Goal: Information Seeking & Learning: Check status

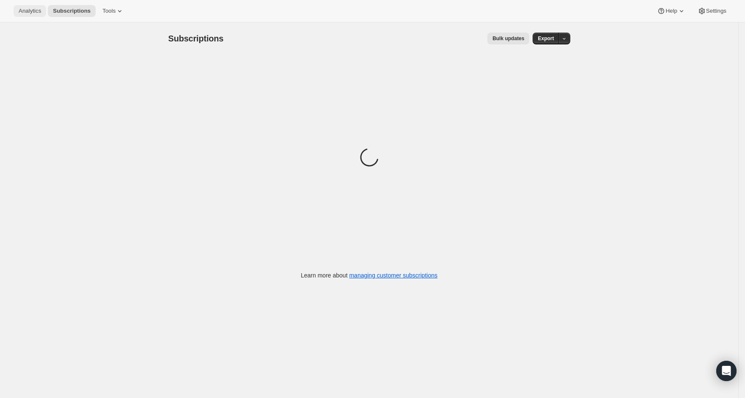
click at [24, 15] on button "Analytics" at bounding box center [30, 11] width 33 height 12
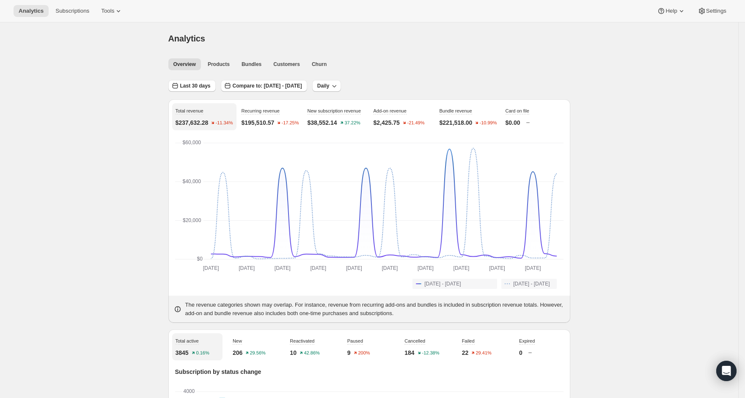
click at [194, 85] on span "Last 30 days" at bounding box center [195, 86] width 30 height 7
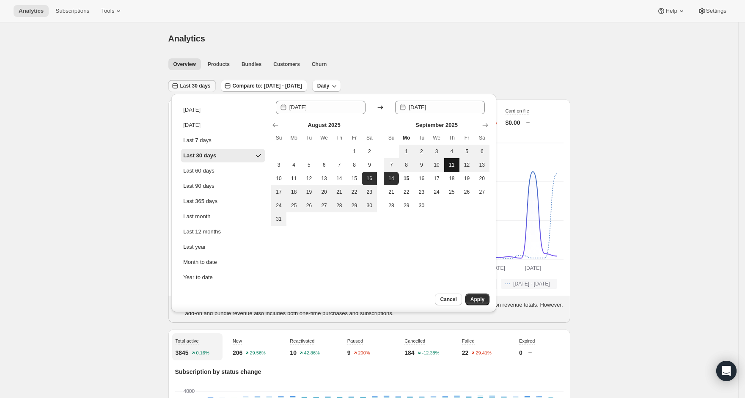
click at [454, 168] on button "11" at bounding box center [451, 165] width 15 height 14
type input "[DATE]"
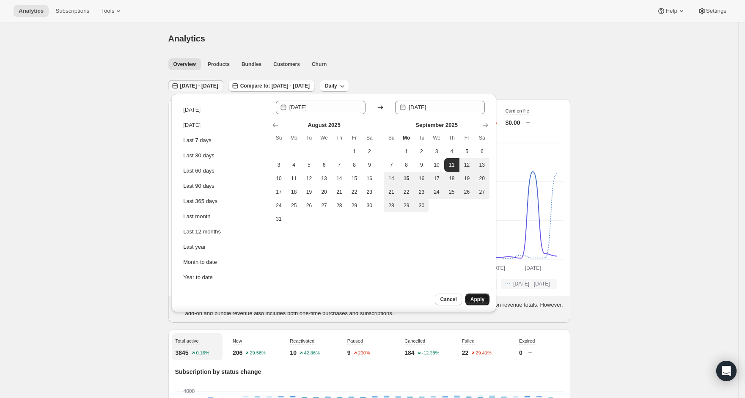
click at [485, 299] on button "Apply" at bounding box center [477, 300] width 24 height 12
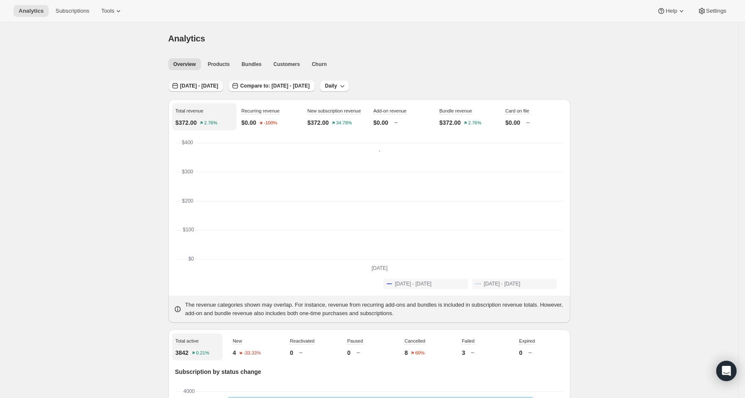
click at [218, 84] on span "[DATE] - [DATE]" at bounding box center [199, 86] width 38 height 7
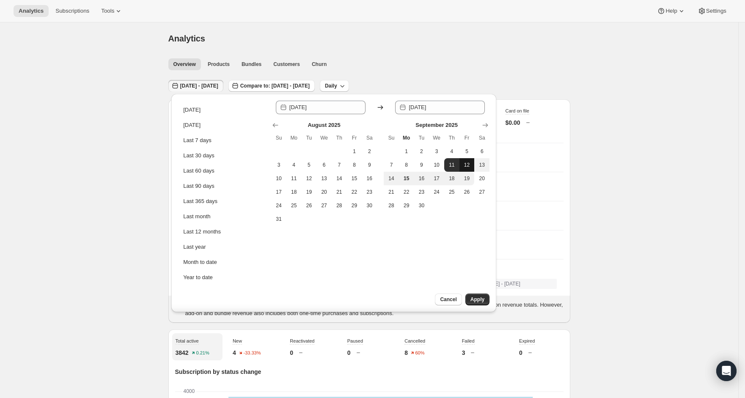
click at [468, 171] on button "12" at bounding box center [467, 165] width 15 height 14
type input "[DATE]"
click at [468, 171] on button "12" at bounding box center [467, 165] width 15 height 14
type input "[DATE]"
click at [481, 299] on span "Apply" at bounding box center [478, 299] width 14 height 7
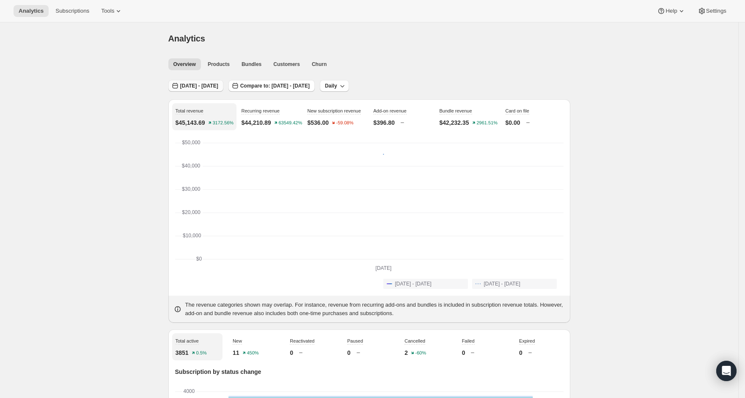
click at [205, 81] on button "[DATE] - [DATE]" at bounding box center [195, 86] width 55 height 12
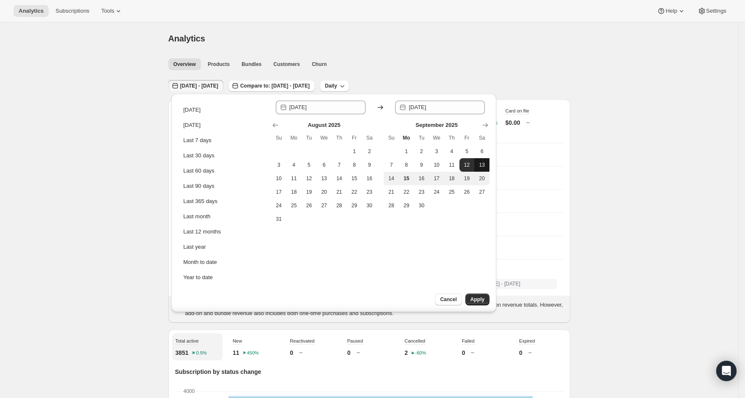
click at [480, 164] on span "13" at bounding box center [482, 165] width 8 height 7
type input "[DATE]"
click at [480, 164] on span "13" at bounding box center [482, 165] width 8 height 7
type input "[DATE]"
click at [480, 300] on span "Apply" at bounding box center [478, 299] width 14 height 7
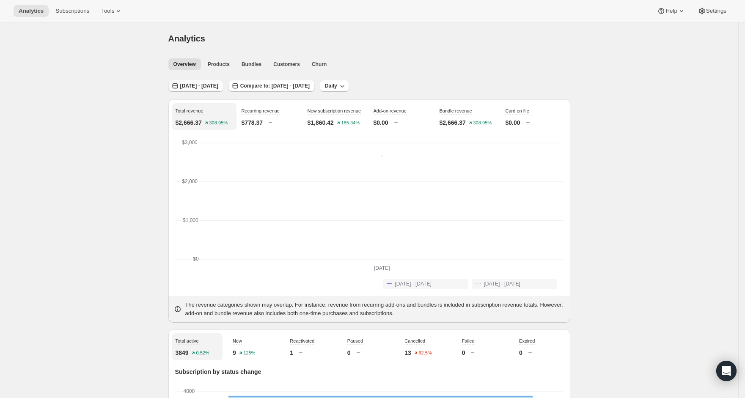
click at [203, 88] on span "[DATE] - [DATE]" at bounding box center [199, 86] width 38 height 7
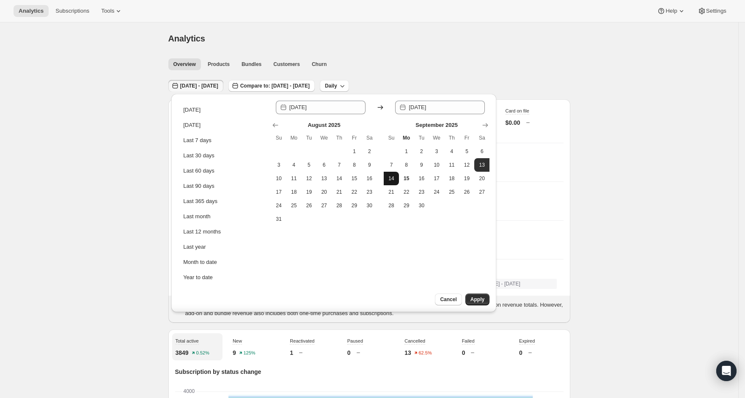
click at [387, 176] on button "14" at bounding box center [391, 179] width 15 height 14
type input "[DATE]"
click at [395, 183] on button "14" at bounding box center [391, 179] width 15 height 14
type input "[DATE]"
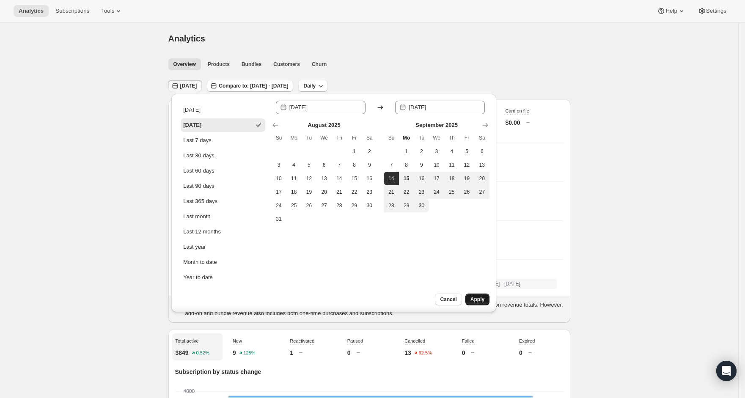
click at [482, 300] on span "Apply" at bounding box center [478, 299] width 14 height 7
